Goal: Navigation & Orientation: Find specific page/section

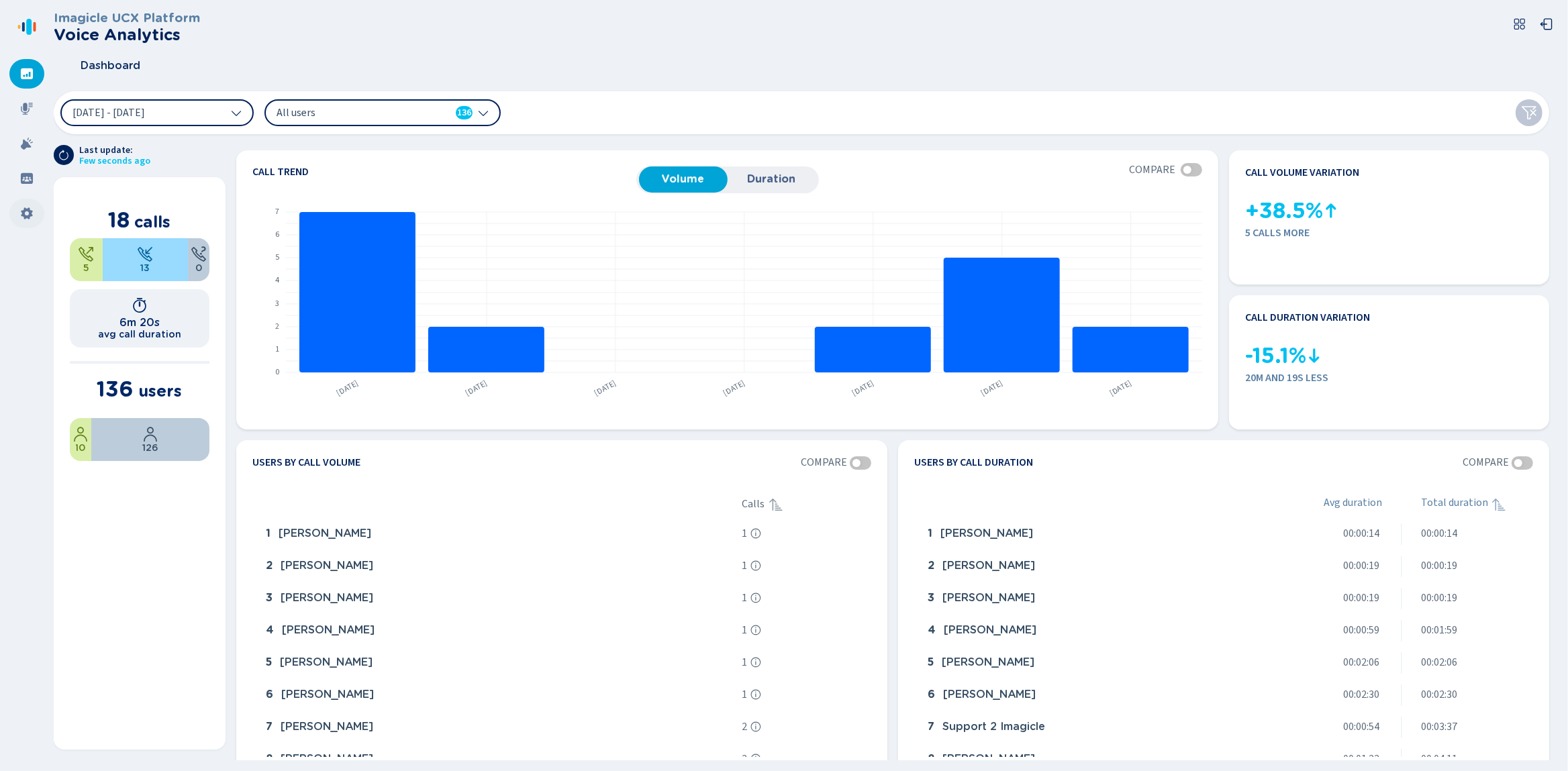
click at [32, 212] on icon at bounding box center [27, 214] width 13 height 13
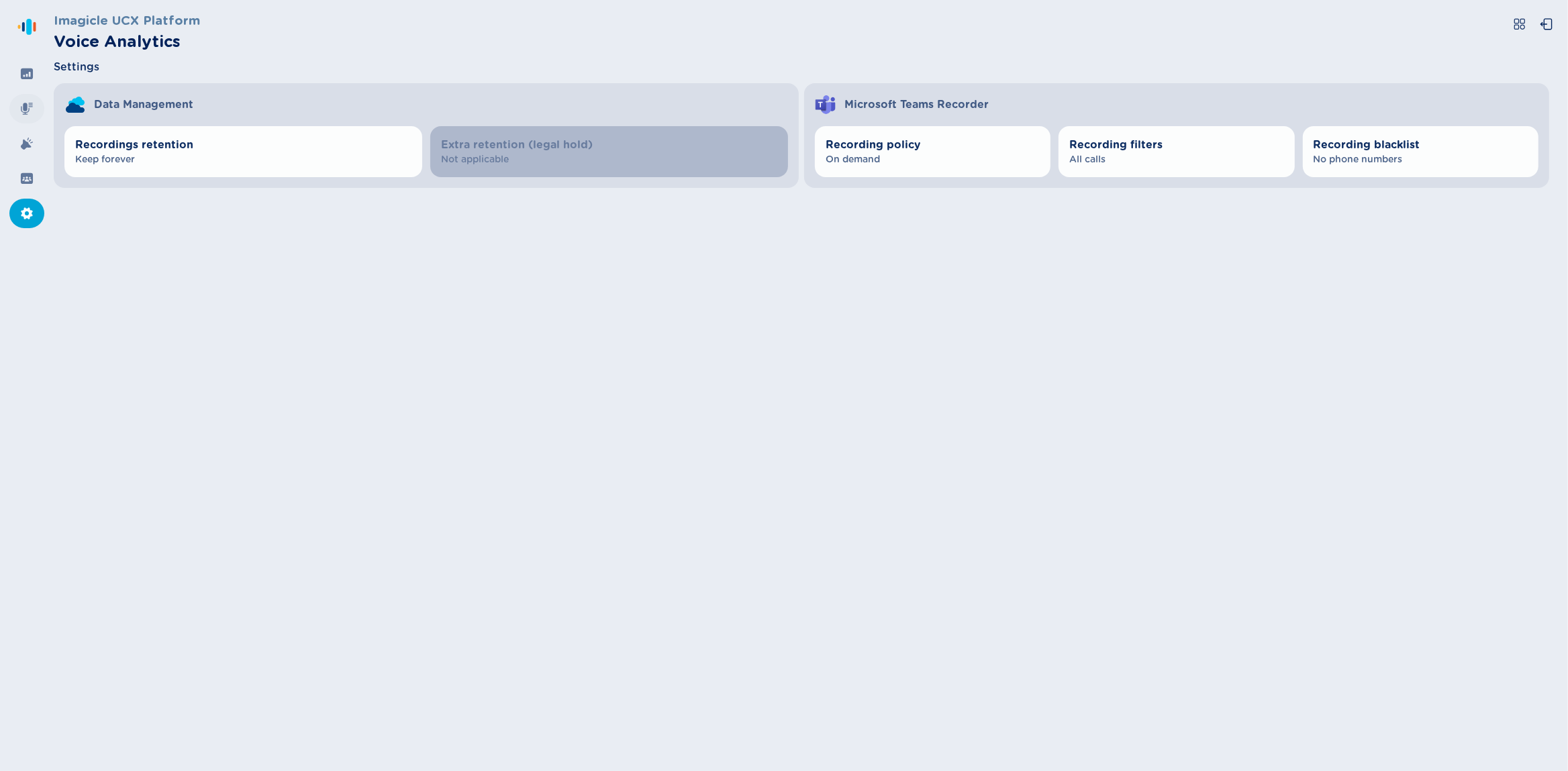
click at [29, 117] on div at bounding box center [27, 108] width 35 height 29
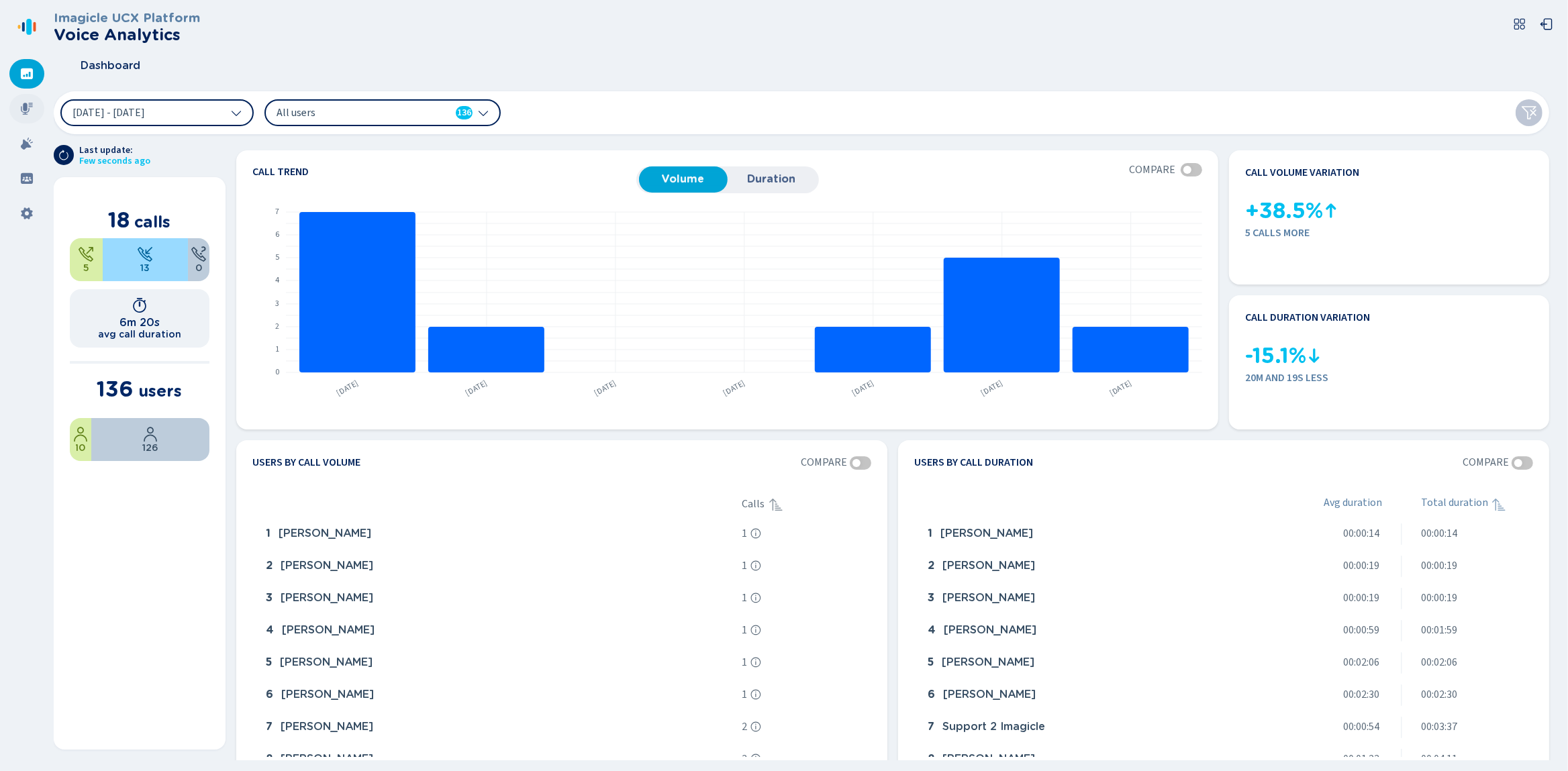
click at [27, 116] on div at bounding box center [27, 108] width 35 height 29
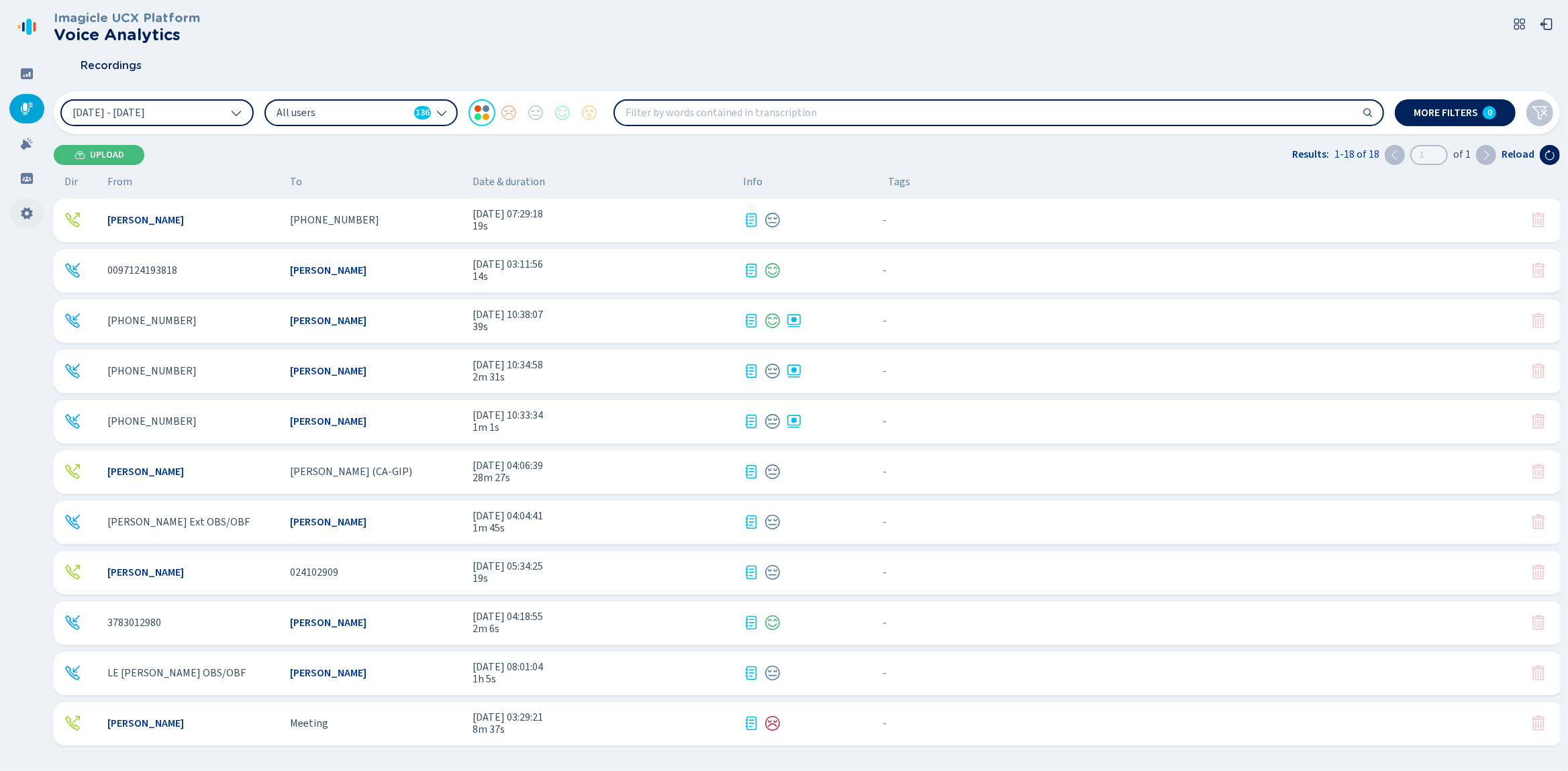
click at [26, 209] on icon at bounding box center [27, 213] width 12 height 12
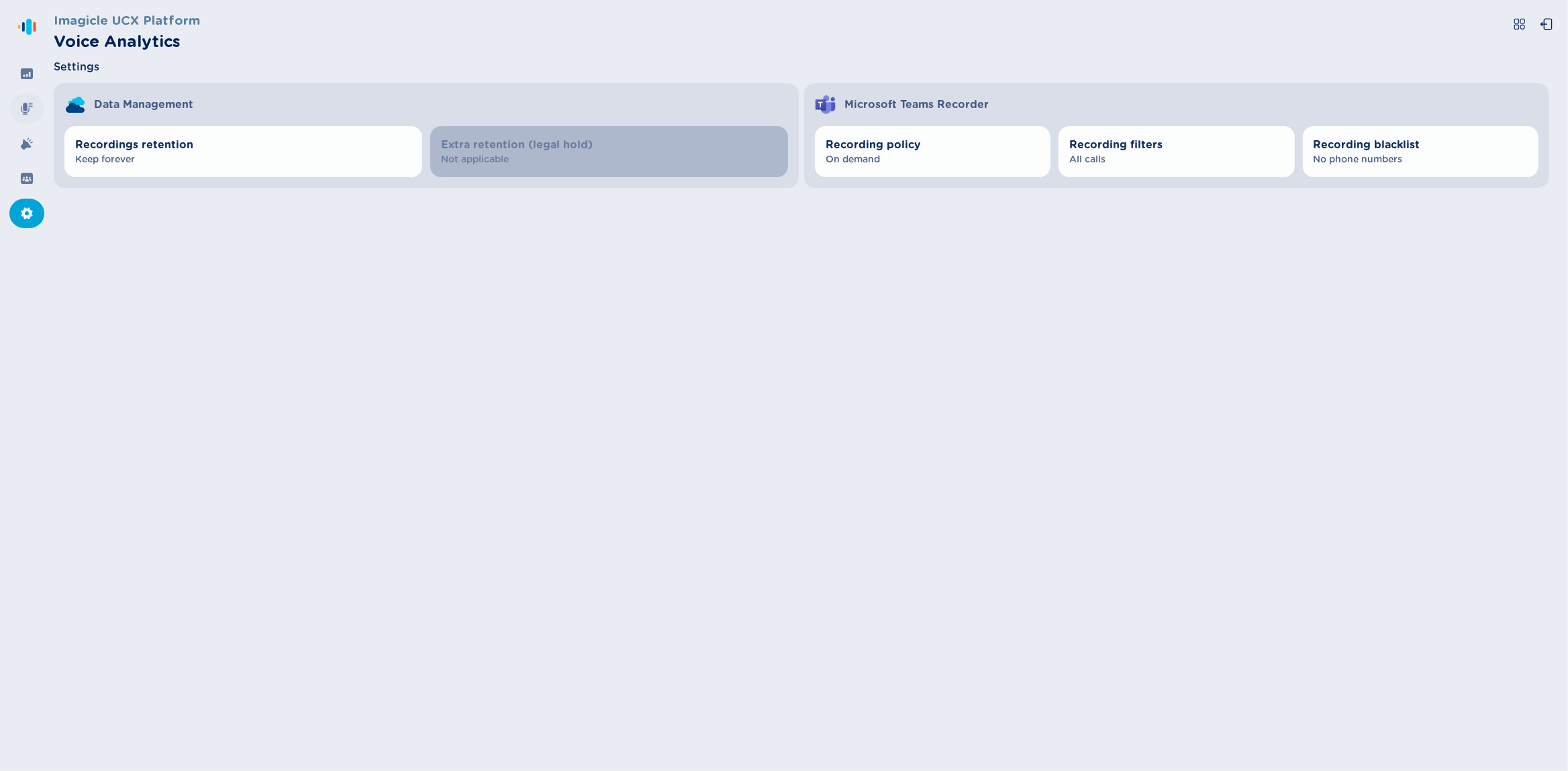
click at [38, 118] on div at bounding box center [27, 108] width 35 height 29
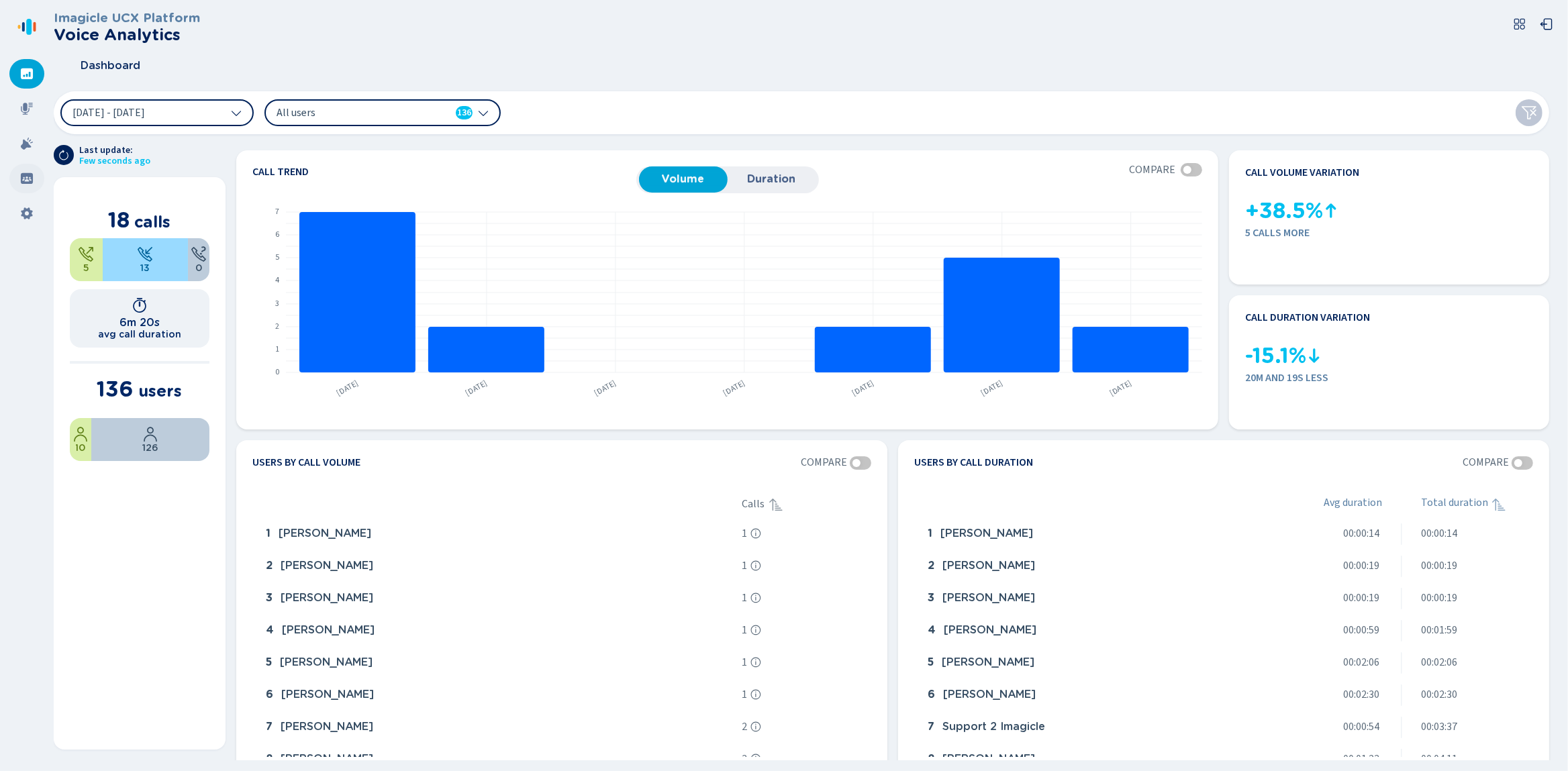
click at [23, 188] on div at bounding box center [27, 178] width 35 height 29
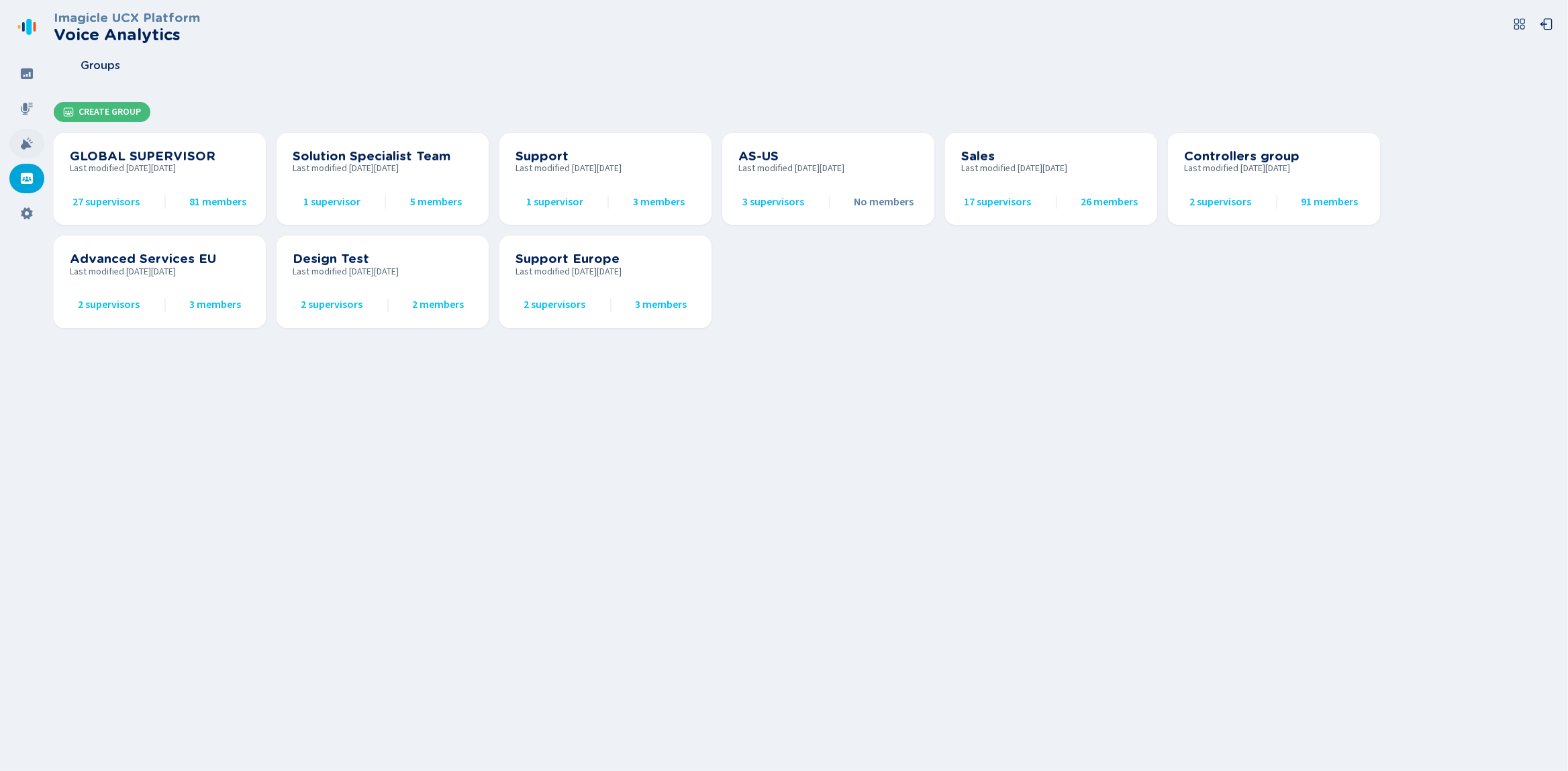
click at [23, 146] on icon at bounding box center [27, 143] width 12 height 12
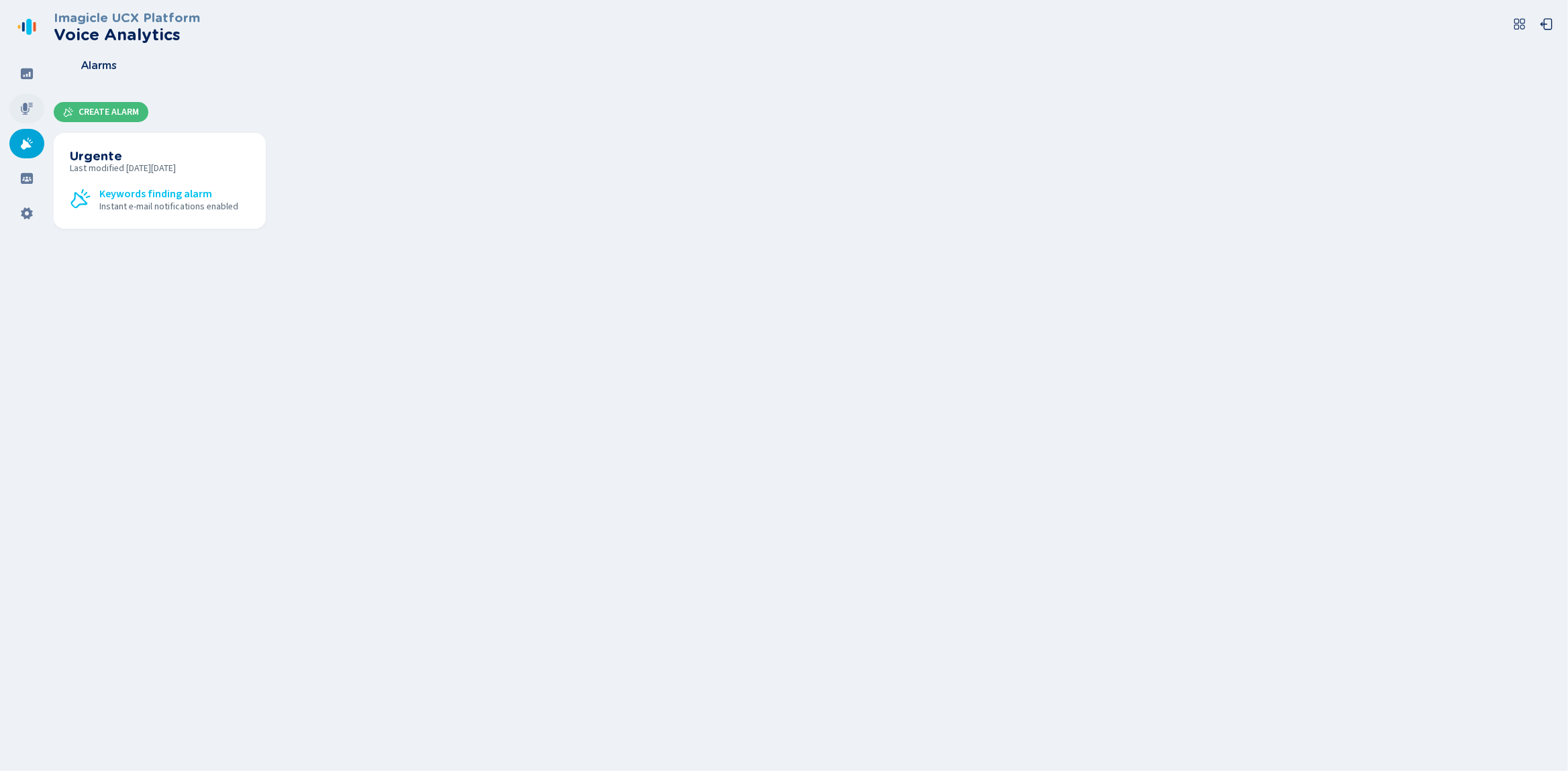
click at [27, 120] on div at bounding box center [27, 108] width 35 height 29
